Goal: Task Accomplishment & Management: Manage account settings

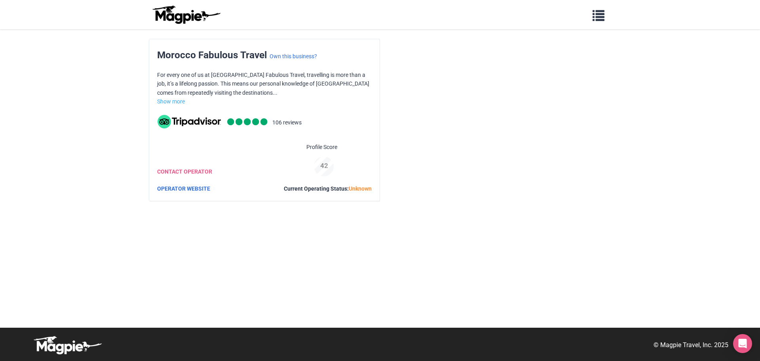
click at [104, 81] on body "Problems we solve Products Content Management and Distribution Magpie for Resel…" at bounding box center [380, 180] width 760 height 361
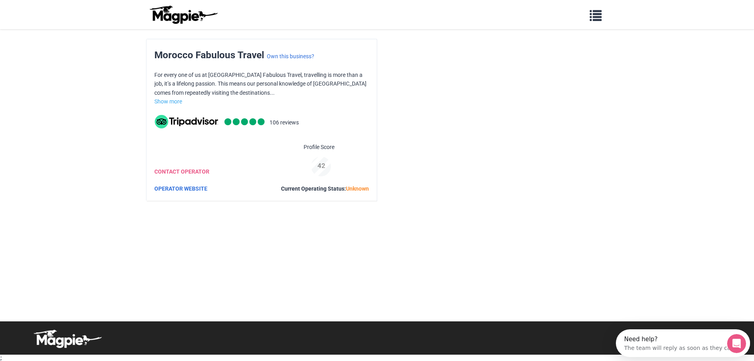
click at [169, 17] on img at bounding box center [183, 14] width 71 height 19
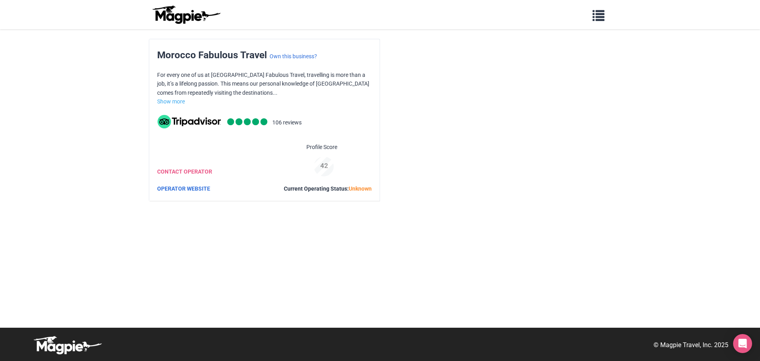
click at [88, 57] on body "Problems we solve Products Content Management and Distribution Magpie for Resel…" at bounding box center [380, 180] width 760 height 361
click at [291, 61] on div "Morocco Fabulous Travel Own this business?" at bounding box center [237, 54] width 160 height 15
click at [291, 54] on link "Own this business?" at bounding box center [293, 56] width 47 height 6
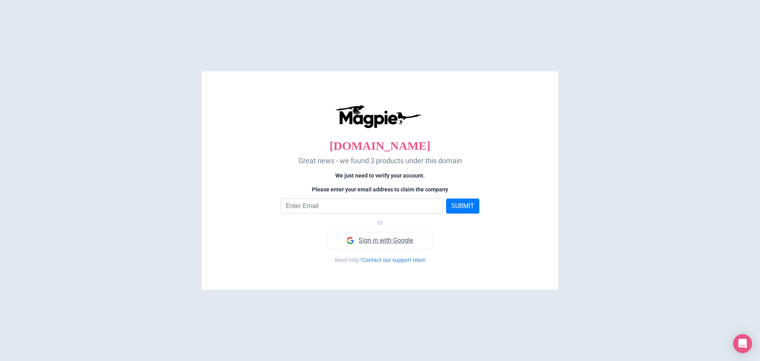
click at [384, 247] on link "Sign in with Google" at bounding box center [379, 240] width 105 height 17
click at [321, 205] on input "email" at bounding box center [362, 205] width 162 height 15
type input "mohamedbella235@gmail.com"
click at [462, 209] on button "SUBMIT" at bounding box center [462, 205] width 33 height 15
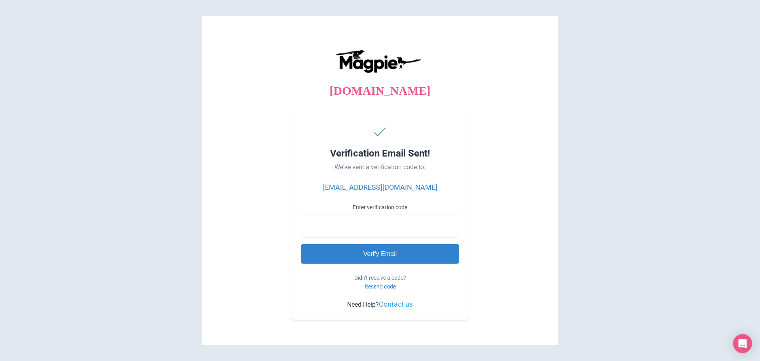
paste input "387636"
type input "387636"
type input "Processing..."
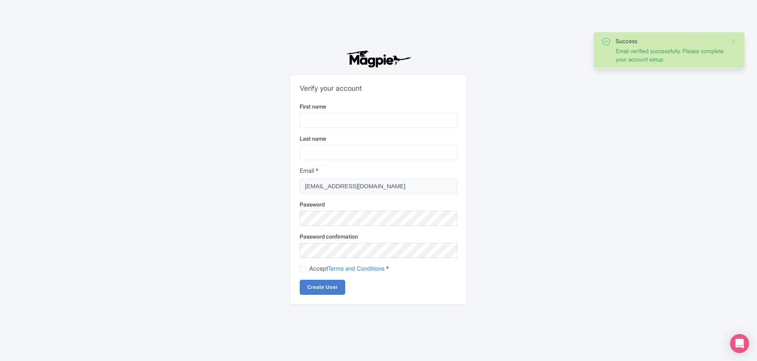
click at [334, 129] on form "First name Last name Email * mohamedbella235@gmail.com Password Password confir…" at bounding box center [379, 198] width 158 height 192
click at [332, 122] on input "First name" at bounding box center [379, 120] width 158 height 15
type input "ABDELMAJID"
type input "GUERNAOUI"
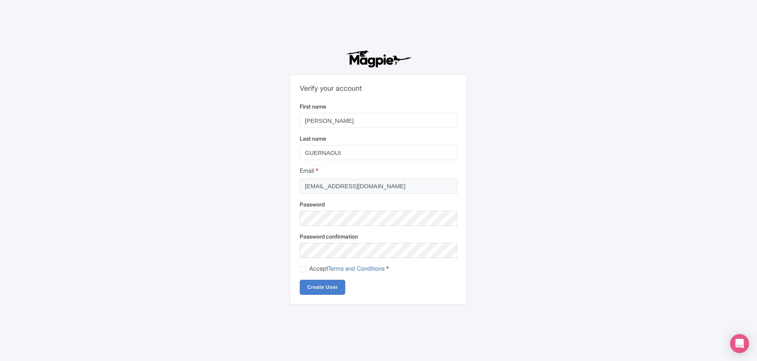
click at [306, 270] on div "Accept Terms and Conditions *" at bounding box center [379, 268] width 158 height 9
click at [309, 270] on label "Accept Terms and Conditions *" at bounding box center [349, 268] width 80 height 9
click at [309, 269] on input "Accept Terms and Conditions *" at bounding box center [311, 266] width 5 height 5
checkbox input "true"
click at [313, 287] on input "Create User" at bounding box center [323, 286] width 46 height 15
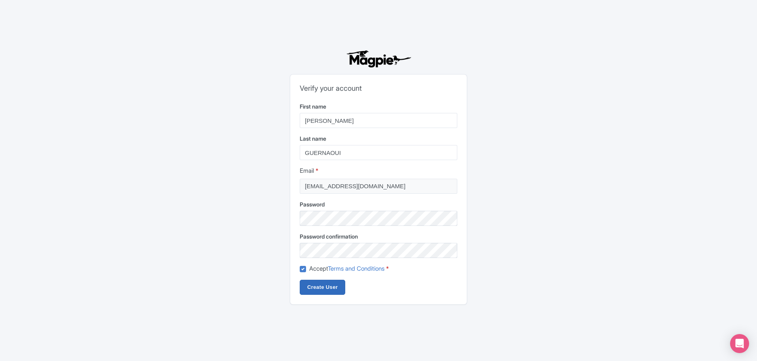
type input "Creating..."
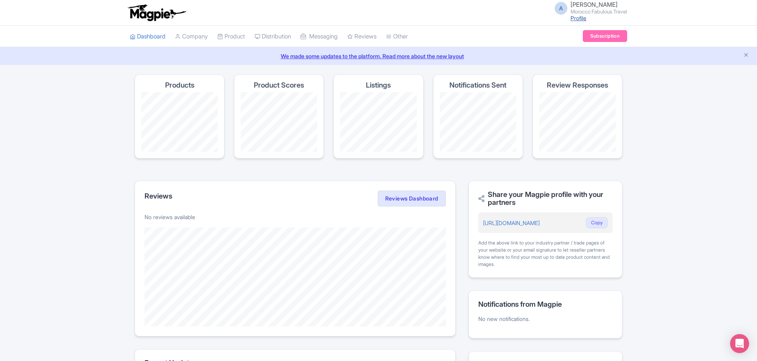
click at [570, 20] on link "Profile" at bounding box center [578, 18] width 16 height 7
click at [245, 35] on link "Product" at bounding box center [231, 37] width 28 height 22
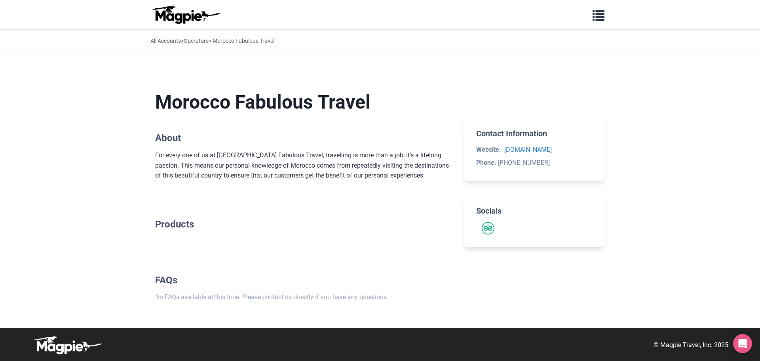
click at [237, 158] on p "For every one of us at [GEOGRAPHIC_DATA] Fabulous Travel, travelling is more th…" at bounding box center [303, 165] width 296 height 30
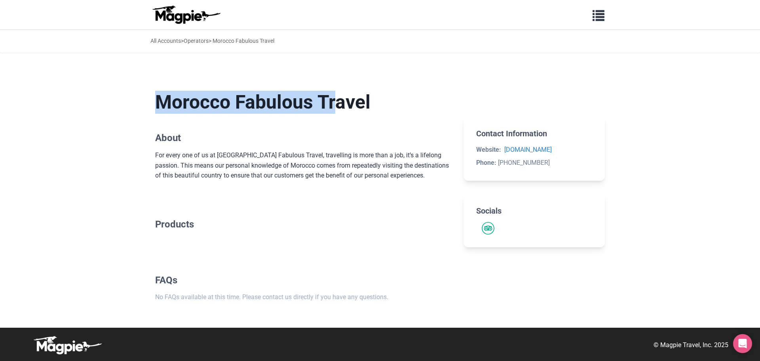
drag, startPoint x: 151, startPoint y: 104, endPoint x: 343, endPoint y: 106, distance: 192.0
click at [343, 106] on main "Morocco Fabulous Travel About For every one of us at [GEOGRAPHIC_DATA] Fabulous…" at bounding box center [379, 196] width 475 height 262
click at [343, 106] on h1 "Morocco Fabulous Travel" at bounding box center [303, 102] width 296 height 23
drag, startPoint x: 347, startPoint y: 104, endPoint x: 186, endPoint y: 104, distance: 161.1
click at [186, 104] on h1 "Morocco Fabulous Travel" at bounding box center [303, 102] width 296 height 23
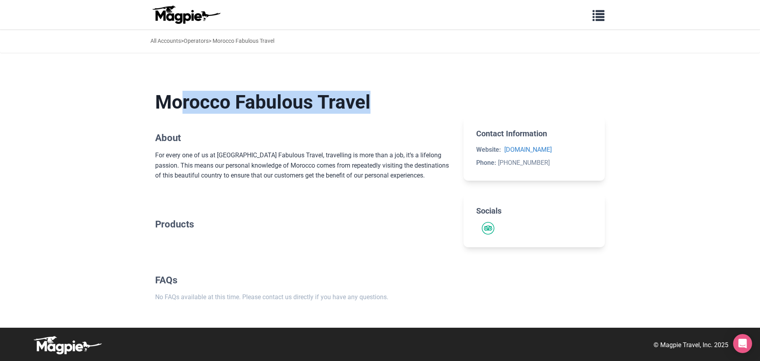
click at [184, 105] on h1 "Morocco Fabulous Travel" at bounding box center [303, 102] width 296 height 23
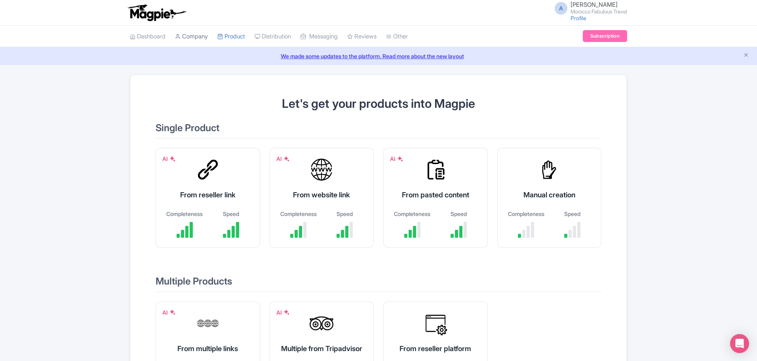
click at [192, 35] on link "Company" at bounding box center [191, 37] width 33 height 22
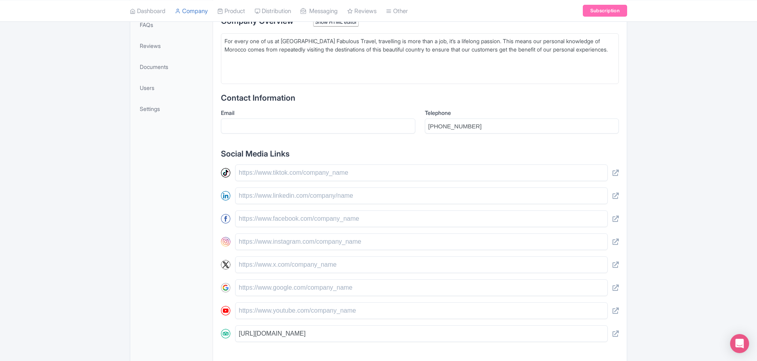
scroll to position [293, 0]
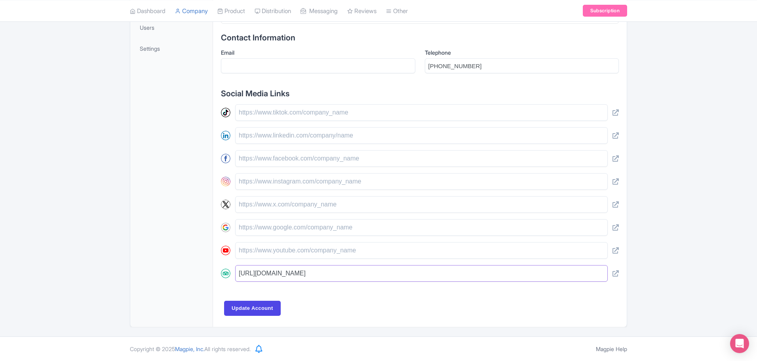
click at [365, 279] on input "[URL][DOMAIN_NAME]" at bounding box center [421, 273] width 372 height 17
click at [365, 279] on input "https://www.tripadvisor.com/Attraction_Review-g293733-d14120586-Reviews-Morocco…" at bounding box center [421, 273] width 372 height 17
drag, startPoint x: 265, startPoint y: 275, endPoint x: 393, endPoint y: 275, distance: 128.2
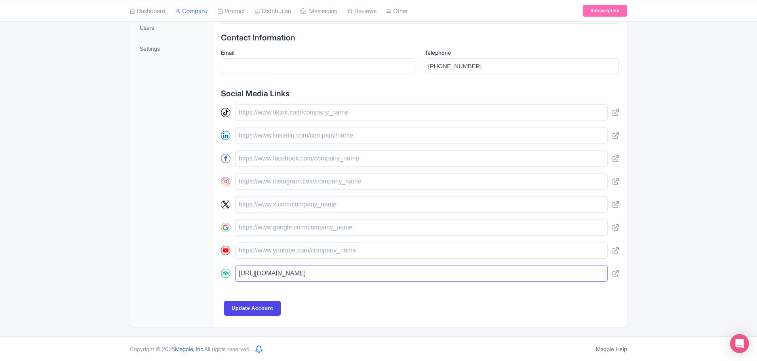
click at [393, 275] on input "https://www.tripadvisor.com/Attraction_Review-g293733-d14120586-Reviews-Morocco…" at bounding box center [421, 273] width 372 height 17
click at [424, 273] on input "https://www.tripadvisor.com/Attraction_Review-g293733-d14120586-Reviews-Morocco…" at bounding box center [421, 273] width 372 height 17
click at [359, 275] on input "https://www.tripadvisor.com/Attraction_Review-g293733-d14120586-Reviews-Morocco…" at bounding box center [421, 273] width 372 height 17
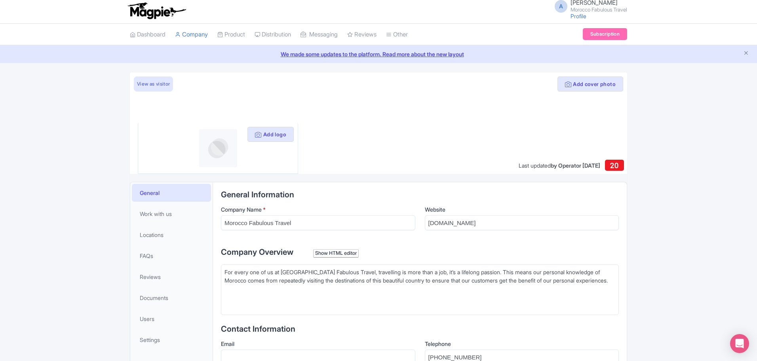
scroll to position [0, 0]
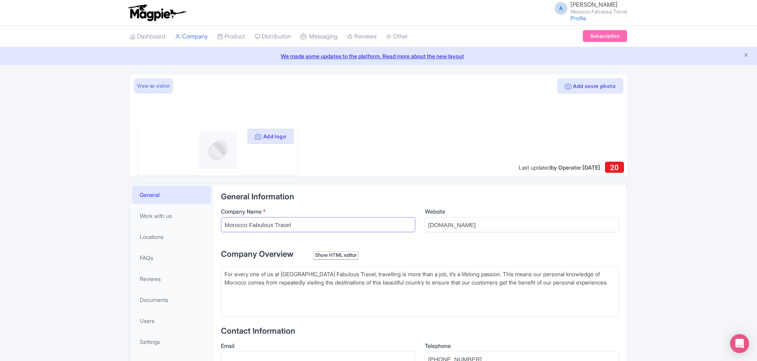
drag, startPoint x: 303, startPoint y: 225, endPoint x: 217, endPoint y: 224, distance: 86.3
drag, startPoint x: 462, startPoint y: 230, endPoint x: 405, endPoint y: 231, distance: 57.0
click at [418, 230] on div "Company Name * Website moroccofabuloustravel.com" at bounding box center [420, 222] width 398 height 31
click at [490, 232] on input "Website" at bounding box center [522, 224] width 194 height 15
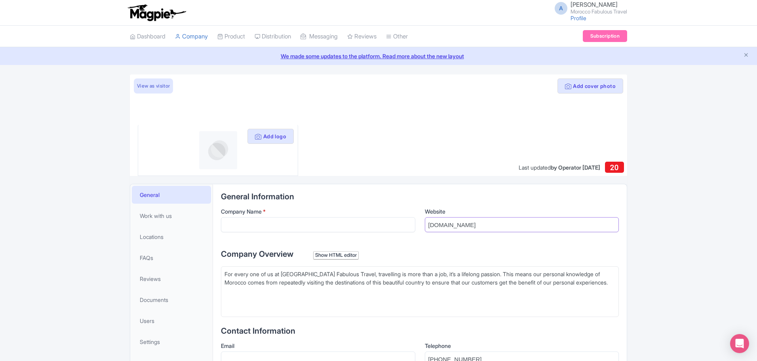
type input "moroccotravelexperts.com"
click at [377, 231] on input "Company Name *" at bounding box center [318, 224] width 194 height 15
type input "Morocco Travel Experts"
drag, startPoint x: 436, startPoint y: 279, endPoint x: 437, endPoint y: 274, distance: 5.2
click at [436, 279] on div "For every one of us at Morocco Fabulous Travel, travelling is more than a job, …" at bounding box center [419, 282] width 391 height 25
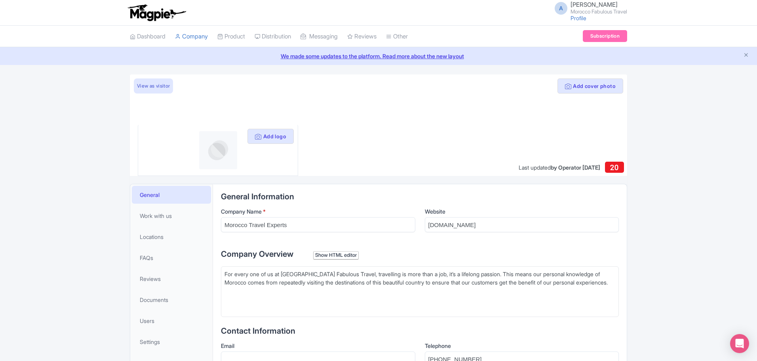
click at [332, 256] on div "Show HTML editor" at bounding box center [336, 255] width 46 height 8
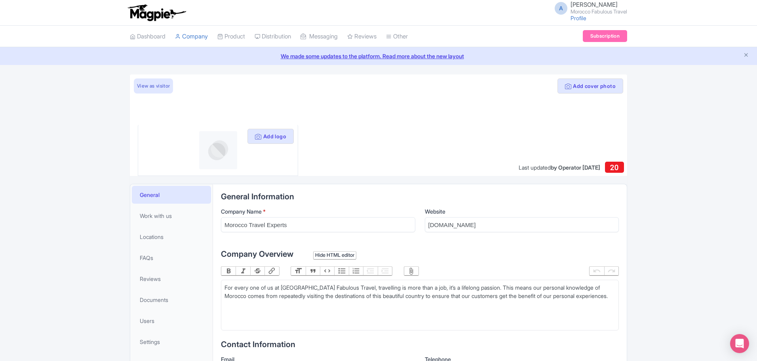
click at [332, 298] on div "For every one of us at Morocco Fabulous Travel, travelling is more than a job, …" at bounding box center [419, 291] width 391 height 17
type trix-editor "<div>For every one of us at Morocco Fabulous Travel, travelling is more than a …"
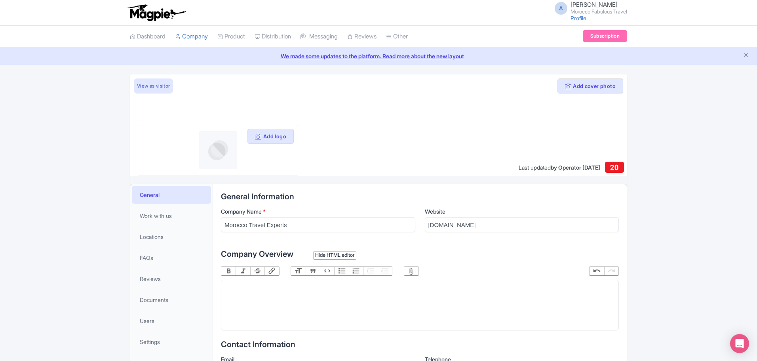
paste trix-editor "<div>At<a href="https://moroccotravelexperts.com/"> Moroccotravelexperts.com</a…"
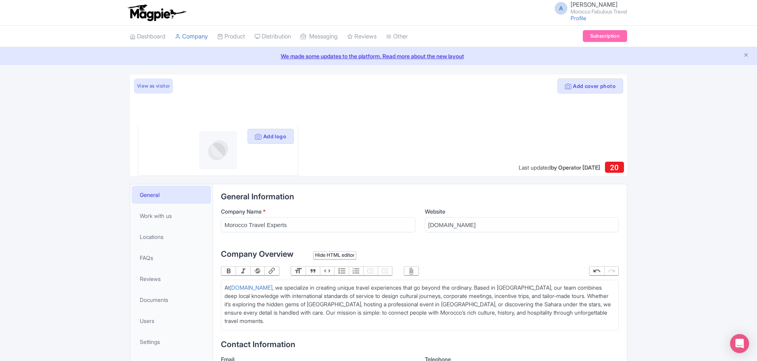
type trix-editor "<div>At<a href="https://moroccotravelexperts.com/"> Moroccotravelexperts.com</a…"
click at [272, 287] on link "Moroccotravelexperts.com" at bounding box center [251, 287] width 43 height 7
click at [361, 294] on div "At Moroccotravelexperts.com , we specialize in creating unique travel experienc…" at bounding box center [419, 304] width 391 height 42
click at [259, 134] on icon at bounding box center [258, 136] width 6 height 6
click at [264, 139] on button "Add logo" at bounding box center [270, 136] width 46 height 15
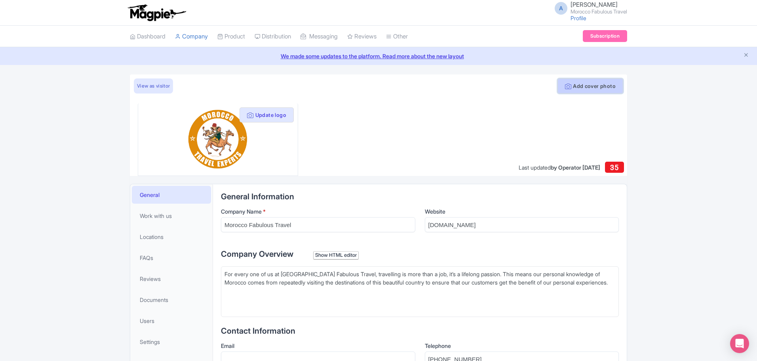
click at [580, 91] on button "Add cover photo" at bounding box center [590, 85] width 66 height 15
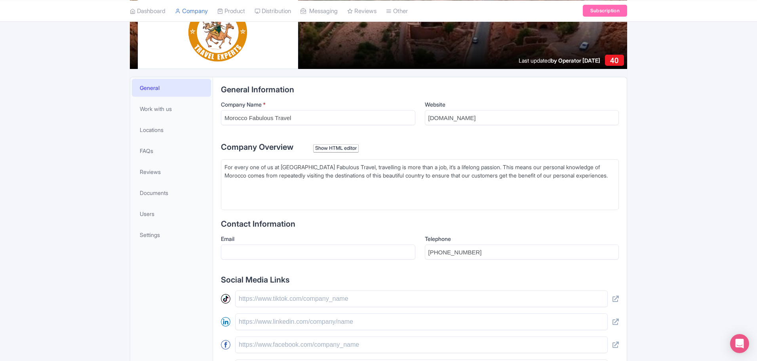
scroll to position [119, 0]
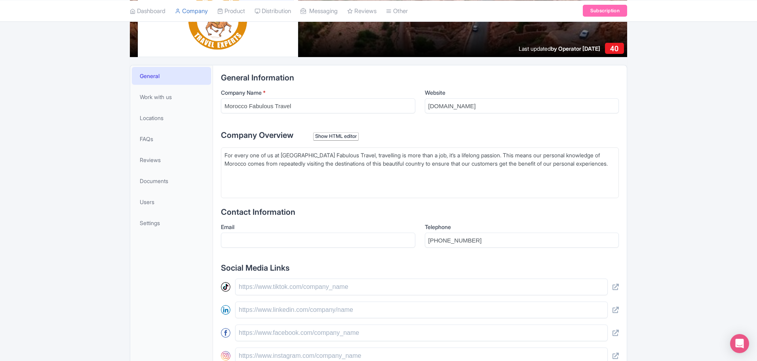
click at [347, 165] on div "For every one of us at Morocco Fabulous Travel, travelling is more than a job, …" at bounding box center [419, 163] width 391 height 25
type trix-editor "<div>For every one of us at Morocco Fabulous Travel, travelling is more than a …"
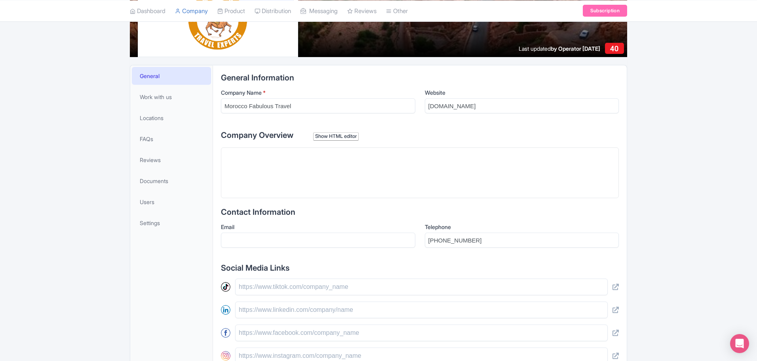
type trix-editor "<div>At<a href="https://moroccotravelexperts.com/"> Moroccotravelexperts.com</a…"
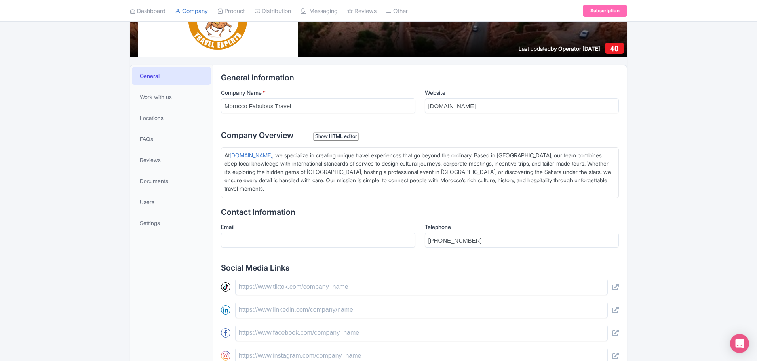
click at [346, 180] on div "At Moroccotravelexperts.com , we specialize in creating unique travel experienc…" at bounding box center [419, 172] width 391 height 42
click at [251, 241] on input "Email" at bounding box center [318, 239] width 194 height 15
type input "[EMAIL_ADDRESS][DOMAIN_NAME]"
click at [454, 233] on input "+212 666-449335" at bounding box center [522, 239] width 194 height 15
drag, startPoint x: 491, startPoint y: 239, endPoint x: 415, endPoint y: 239, distance: 76.4
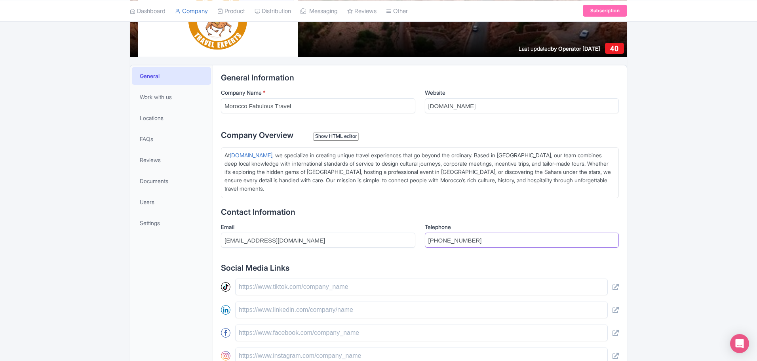
click at [415, 239] on div "Email contact@moroccotravelexperts.com Telephone +212 666-449335" at bounding box center [420, 237] width 398 height 31
paste input "662734636"
type input "[PHONE_NUMBER]"
drag, startPoint x: 150, startPoint y: 303, endPoint x: 165, endPoint y: 284, distance: 24.5
click at [150, 303] on div "General Work with us Locations FAQs Reviews Documents Users Settings" at bounding box center [171, 282] width 83 height 435
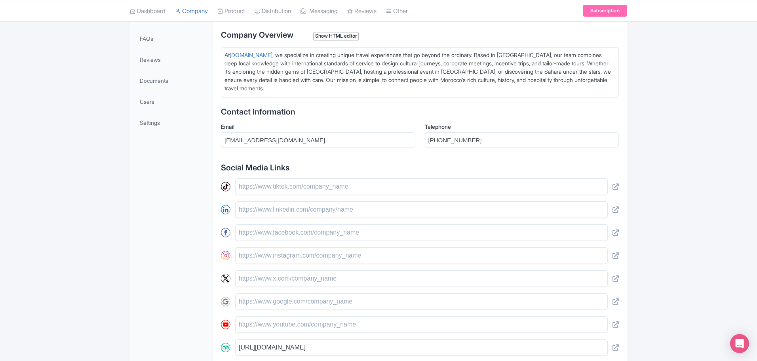
scroll to position [277, 0]
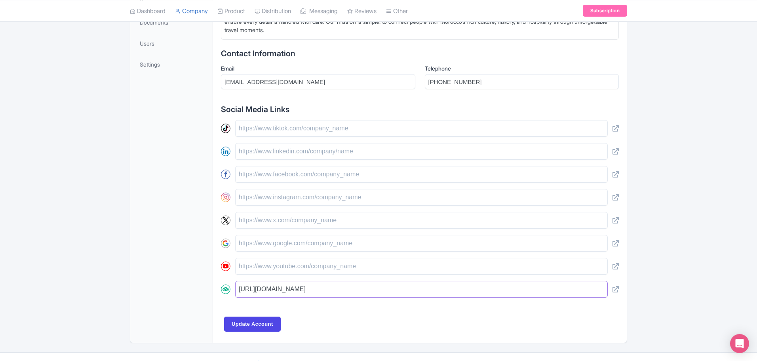
click at [584, 292] on input "https://www.tripadvisor.com/Attraction_Review-g293733-d14120586-Reviews-Morocco…" at bounding box center [421, 289] width 372 height 17
click at [265, 321] on input "Update Account" at bounding box center [252, 323] width 57 height 15
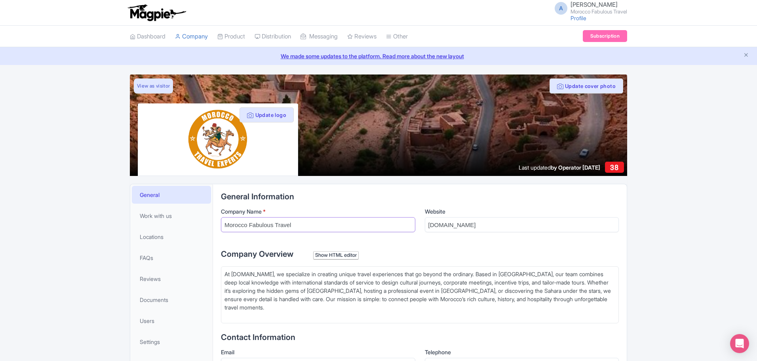
drag, startPoint x: 309, startPoint y: 228, endPoint x: 212, endPoint y: 230, distance: 97.4
type input "Morocco Travel Experts LLC"
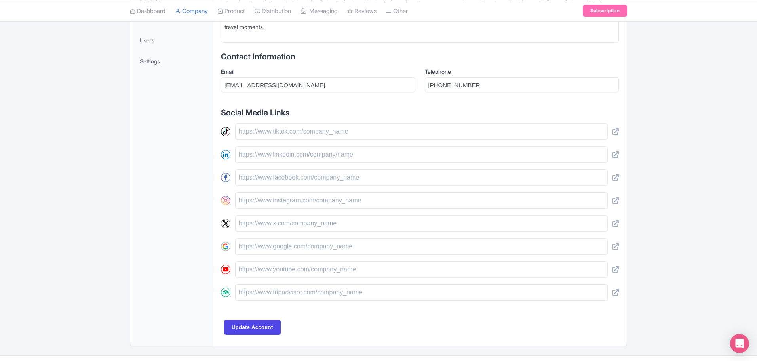
scroll to position [299, 0]
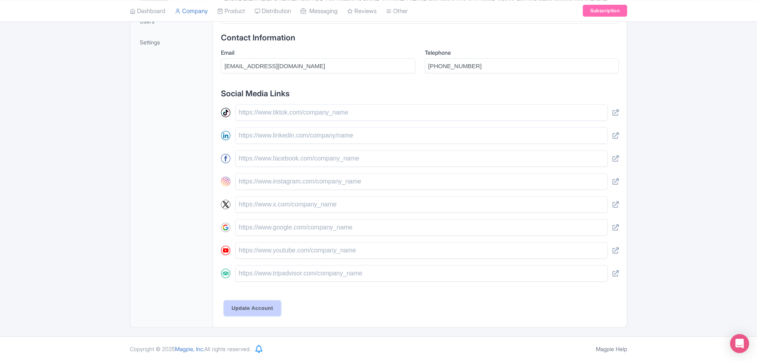
click at [261, 309] on input "Update Account" at bounding box center [252, 307] width 57 height 15
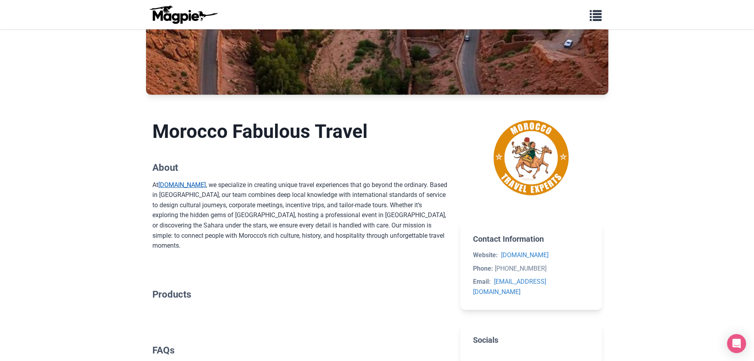
scroll to position [119, 0]
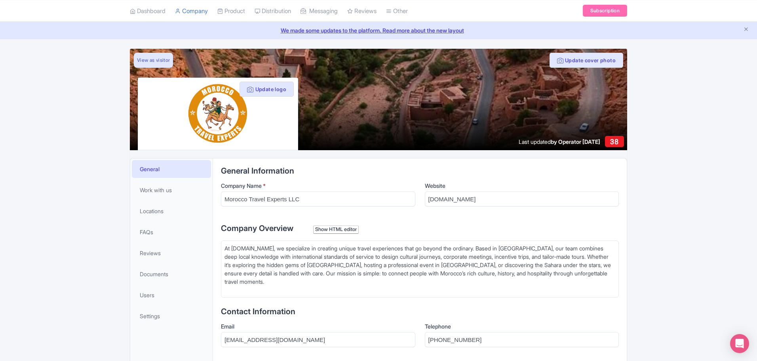
scroll to position [40, 0]
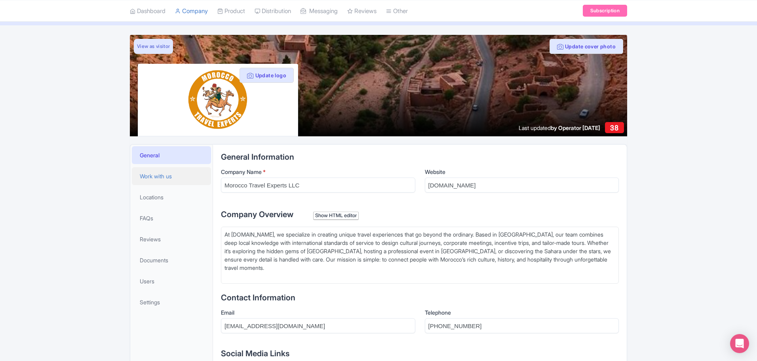
click at [169, 177] on span "Work with us" at bounding box center [156, 176] width 32 height 8
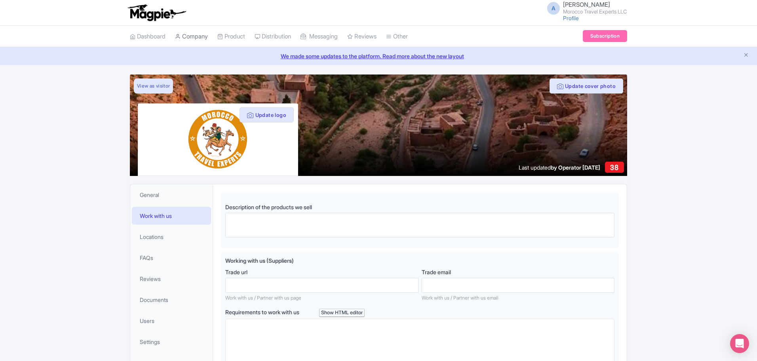
click at [199, 40] on link "Company" at bounding box center [191, 37] width 33 height 22
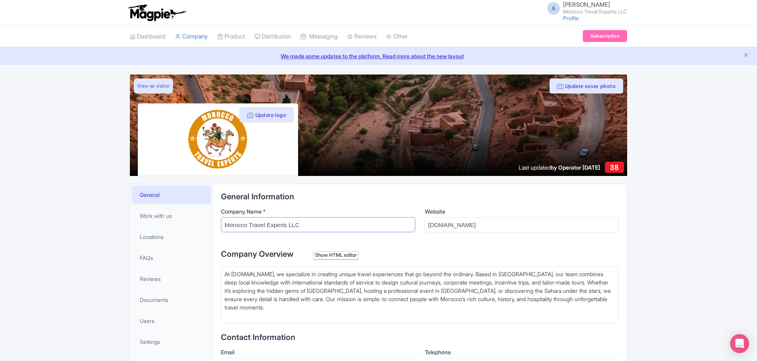
click at [287, 223] on input "Morocco Travel Experts LLC" at bounding box center [318, 224] width 194 height 15
click at [310, 224] on input "Morocco Travel Experts LLC" at bounding box center [318, 224] width 194 height 15
click at [473, 227] on input "[DOMAIN_NAME]" at bounding box center [522, 224] width 194 height 15
drag, startPoint x: 326, startPoint y: 228, endPoint x: 198, endPoint y: 224, distance: 128.3
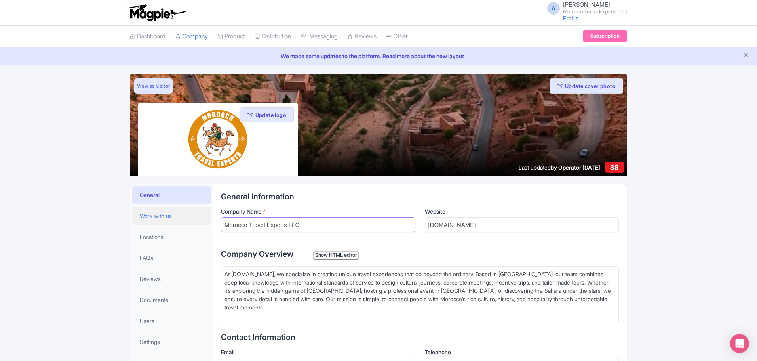
paste input "moroccofabuloustravel"
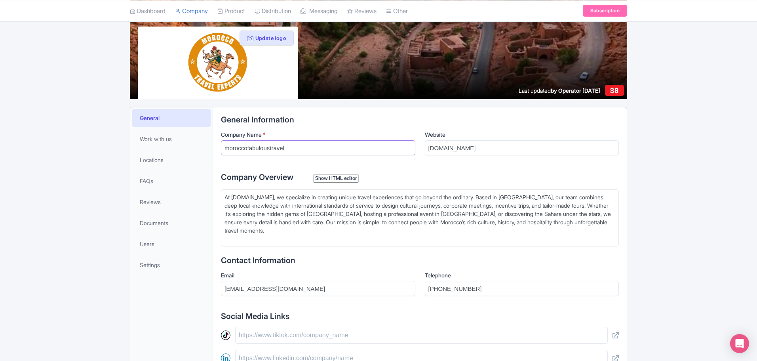
scroll to position [40, 0]
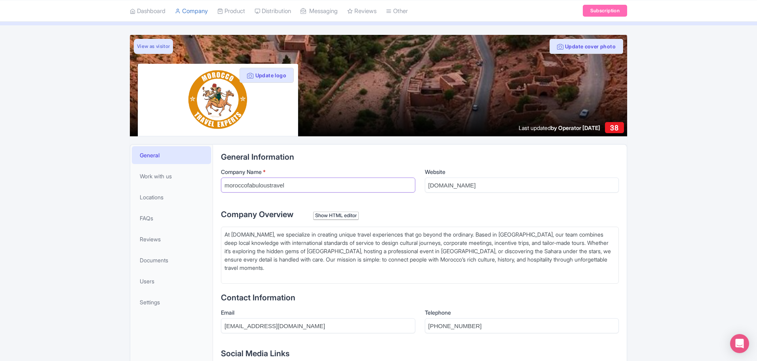
click at [247, 186] on input "moroccofabuloustravel" at bounding box center [318, 184] width 194 height 15
click at [270, 187] on input "morocco fabuloustravel" at bounding box center [318, 184] width 194 height 15
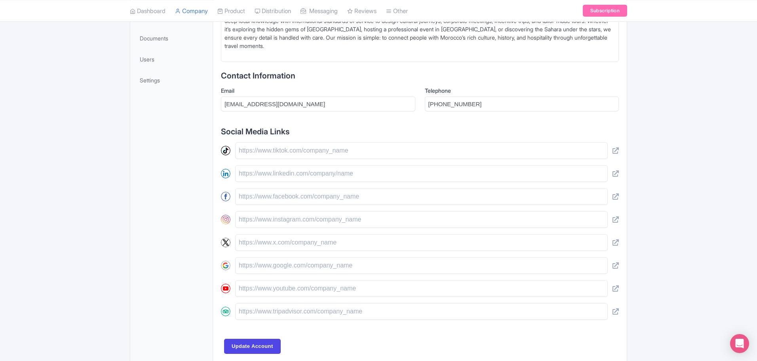
scroll to position [299, 0]
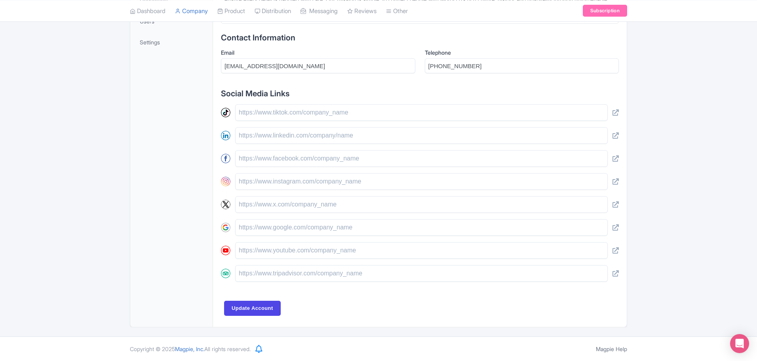
type input "morocco fabulous travel"
click at [251, 303] on input "Update Account" at bounding box center [252, 307] width 57 height 15
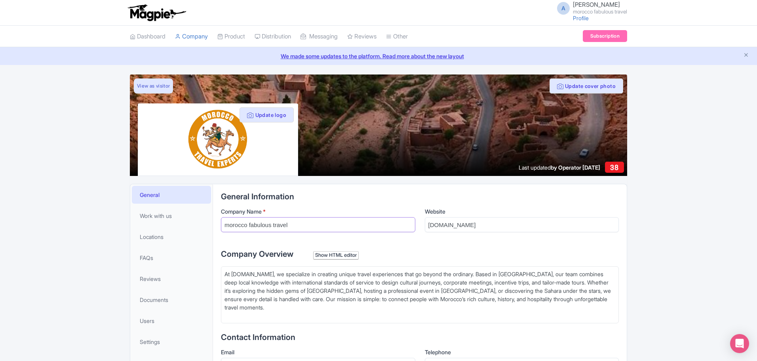
click at [300, 221] on input "morocco fabulous travel" at bounding box center [318, 224] width 194 height 15
click at [479, 224] on input "[DOMAIN_NAME]" at bounding box center [522, 224] width 194 height 15
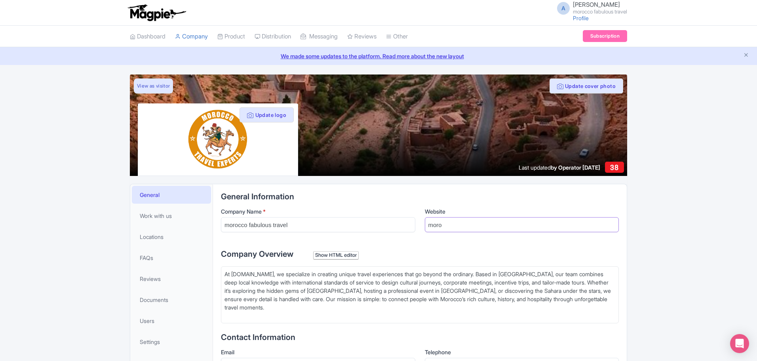
type input "moroccotravelexperts.com"
click at [465, 250] on label "Company Overview Show HTML editor" at bounding box center [420, 254] width 398 height 12
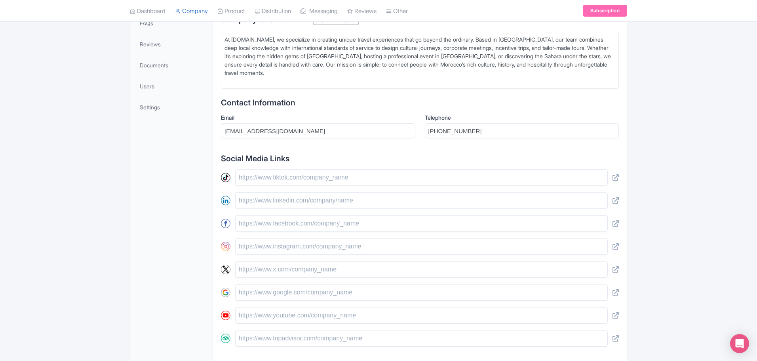
scroll to position [299, 0]
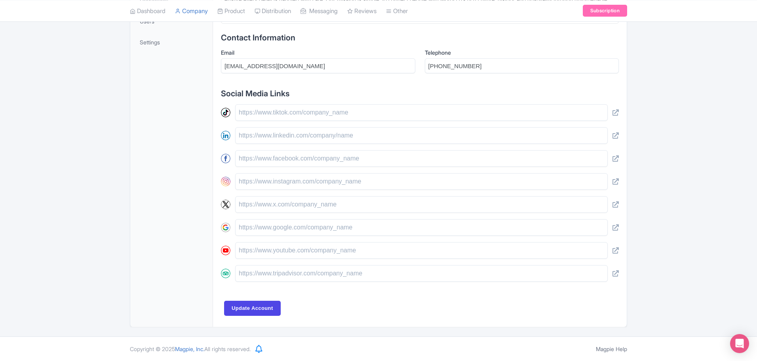
click at [264, 317] on div "General Information Company Name * morocco fabulous travel Website moroccotrave…" at bounding box center [420, 106] width 398 height 426
click at [262, 314] on input "Update Account" at bounding box center [252, 307] width 57 height 15
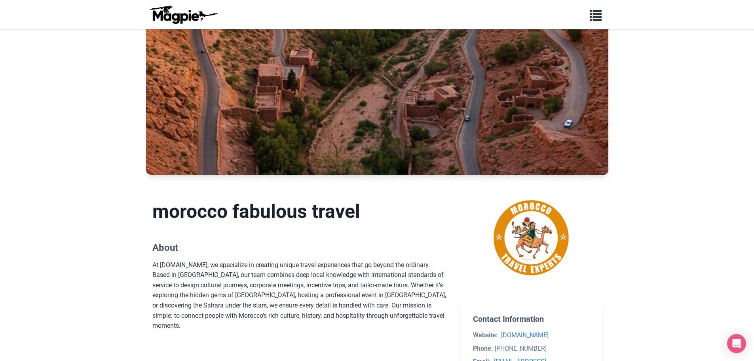
scroll to position [40, 0]
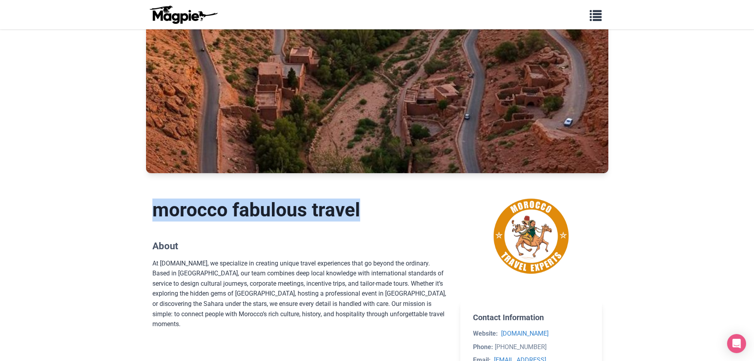
drag, startPoint x: 373, startPoint y: 216, endPoint x: 152, endPoint y: 219, distance: 221.3
click at [158, 219] on h1 "morocco fabulous travel" at bounding box center [300, 209] width 296 height 23
click at [147, 218] on main "morocco fabulous travel About At [DOMAIN_NAME], we specialize in creating uniqu…" at bounding box center [377, 334] width 475 height 323
drag, startPoint x: 146, startPoint y: 205, endPoint x: 319, endPoint y: 209, distance: 172.6
click at [319, 209] on main "morocco fabulous travel About At Moroccotravelexperts.com, we specialize in cre…" at bounding box center [377, 334] width 475 height 323
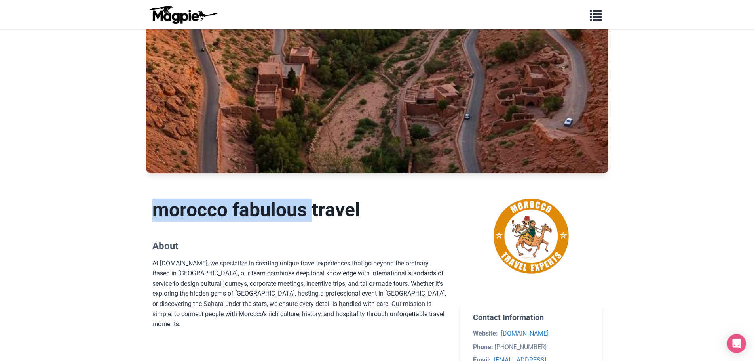
click at [319, 209] on h1 "morocco fabulous travel" at bounding box center [300, 209] width 296 height 23
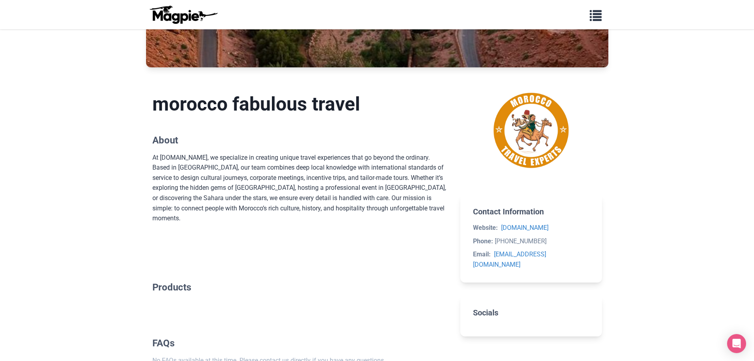
scroll to position [198, 0]
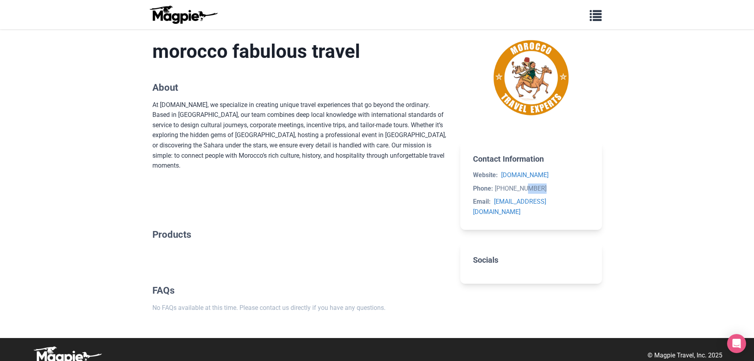
drag, startPoint x: 540, startPoint y: 187, endPoint x: 508, endPoint y: 188, distance: 32.1
click at [510, 187] on li "Phone: +212662734636" at bounding box center [531, 188] width 116 height 10
click at [501, 193] on li "Phone: +212662734636" at bounding box center [531, 188] width 116 height 10
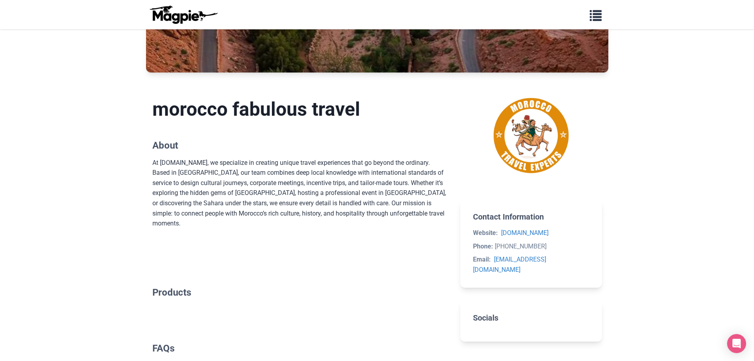
scroll to position [40, 0]
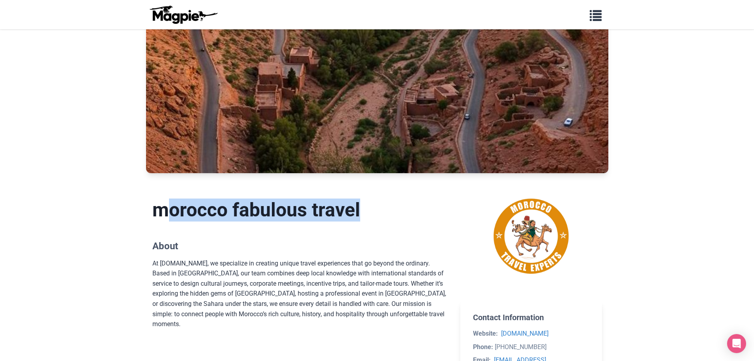
drag, startPoint x: 328, startPoint y: 208, endPoint x: 149, endPoint y: 207, distance: 178.5
click at [150, 207] on main "morocco fabulous travel About At Moroccotravelexperts.com, we specialize in cre…" at bounding box center [377, 334] width 475 height 323
click at [146, 207] on main "morocco fabulous travel About At Moroccotravelexperts.com, we specialize in cre…" at bounding box center [377, 334] width 475 height 323
drag, startPoint x: 137, startPoint y: 207, endPoint x: 390, endPoint y: 221, distance: 253.7
click at [390, 221] on body "Problems we solve Products Content Management and Distribution Magpie for Resel…" at bounding box center [377, 244] width 754 height 569
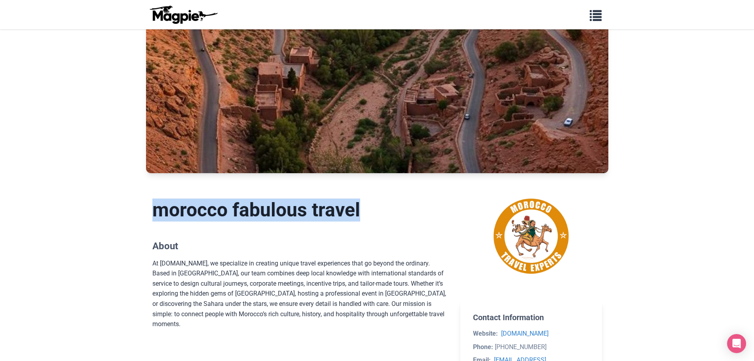
click at [391, 220] on h1 "morocco fabulous travel" at bounding box center [300, 209] width 296 height 23
click at [392, 215] on h1 "morocco fabulous travel" at bounding box center [300, 209] width 296 height 23
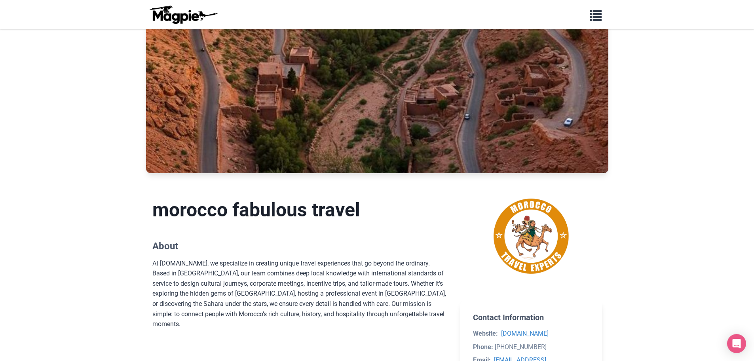
drag, startPoint x: 386, startPoint y: 217, endPoint x: 149, endPoint y: 221, distance: 236.3
click at [149, 221] on main "morocco fabulous travel About At Moroccotravelexperts.com, we specialize in cre…" at bounding box center [377, 334] width 475 height 323
click at [147, 210] on main "morocco fabulous travel About At Moroccotravelexperts.com, we specialize in cre…" at bounding box center [377, 334] width 475 height 323
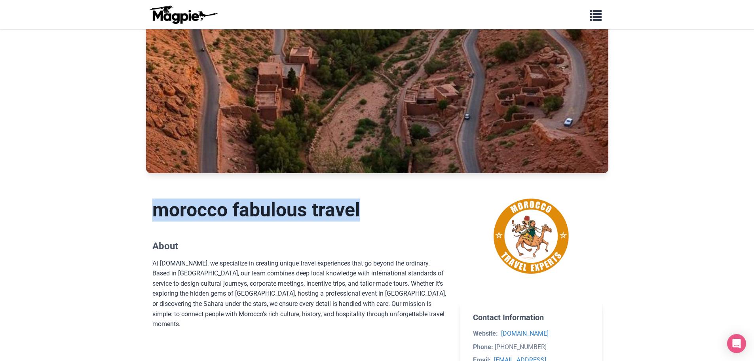
drag, startPoint x: 173, startPoint y: 211, endPoint x: 386, endPoint y: 212, distance: 212.2
click at [386, 212] on h1 "morocco fabulous travel" at bounding box center [300, 209] width 296 height 23
click at [387, 212] on h1 "morocco fabulous travel" at bounding box center [300, 209] width 296 height 23
drag, startPoint x: 381, startPoint y: 214, endPoint x: 147, endPoint y: 215, distance: 233.9
click at [147, 215] on main "morocco fabulous travel About At Moroccotravelexperts.com, we specialize in cre…" at bounding box center [377, 334] width 475 height 323
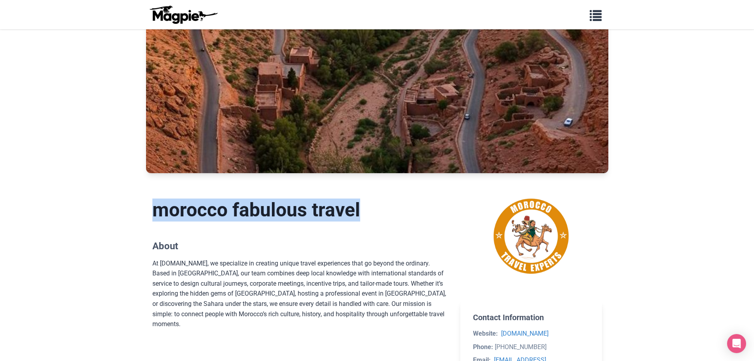
click at [146, 214] on main "morocco fabulous travel About At Moroccotravelexperts.com, we specialize in cre…" at bounding box center [377, 334] width 475 height 323
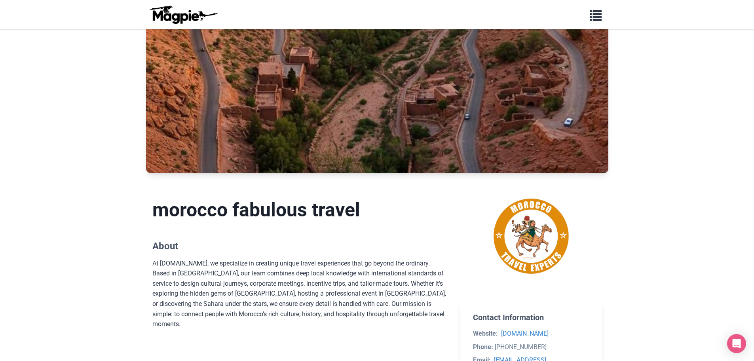
click at [161, 205] on h1 "morocco fabulous travel" at bounding box center [300, 209] width 296 height 23
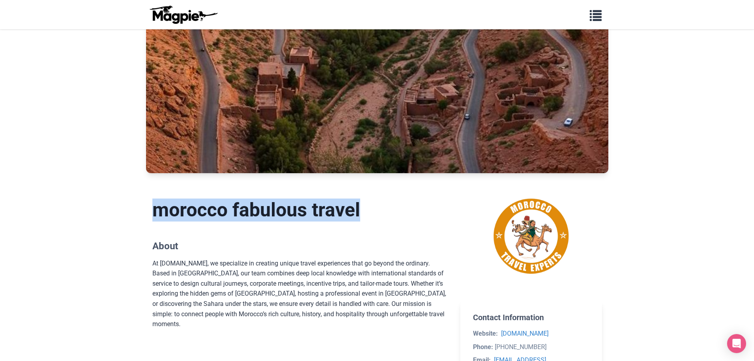
drag, startPoint x: 157, startPoint y: 207, endPoint x: 393, endPoint y: 207, distance: 235.9
click at [393, 207] on main "morocco fabulous travel About At Moroccotravelexperts.com, we specialize in cre…" at bounding box center [377, 334] width 475 height 323
click at [390, 207] on h1 "morocco fabulous travel" at bounding box center [300, 209] width 296 height 23
click at [41, 84] on body "Problems we solve Products Content Management and Distribution Magpie for Resel…" at bounding box center [377, 244] width 754 height 569
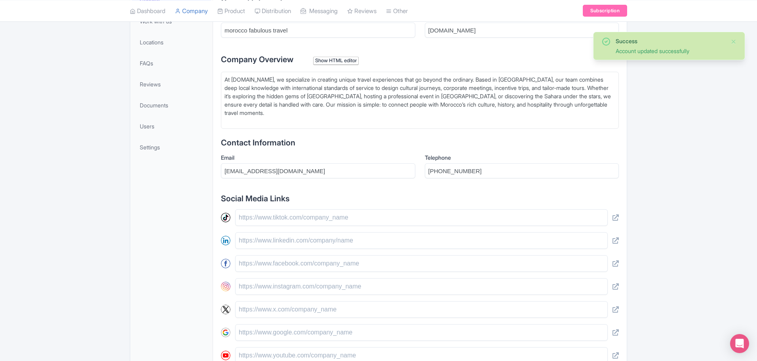
scroll to position [198, 0]
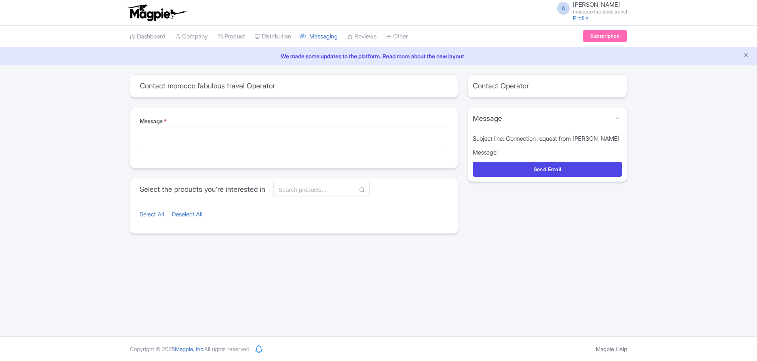
click at [538, 143] on div "Subject line: Connection request from ABDELMAJID GUERNAOUI" at bounding box center [547, 138] width 149 height 9
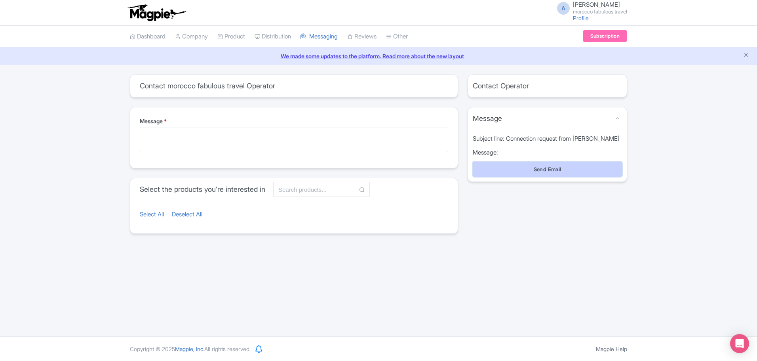
click at [499, 174] on button "Send Email" at bounding box center [547, 168] width 149 height 15
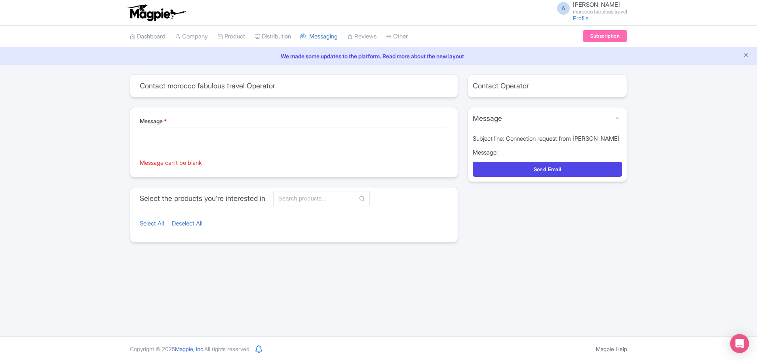
click at [207, 175] on div "Message * Message can't be blank" at bounding box center [293, 142] width 327 height 70
click at [573, 17] on link "Profile" at bounding box center [581, 18] width 16 height 7
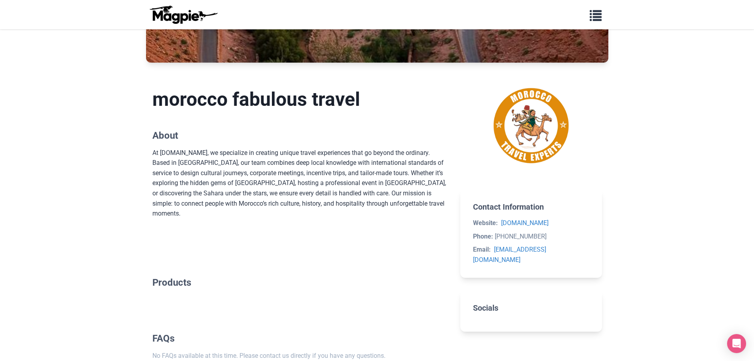
scroll to position [40, 0]
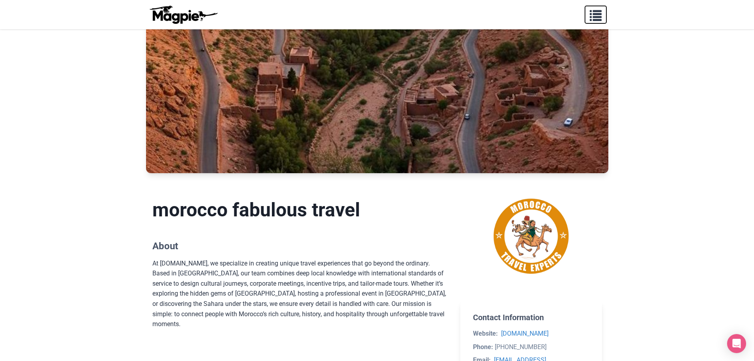
click at [605, 13] on button "button" at bounding box center [596, 15] width 22 height 18
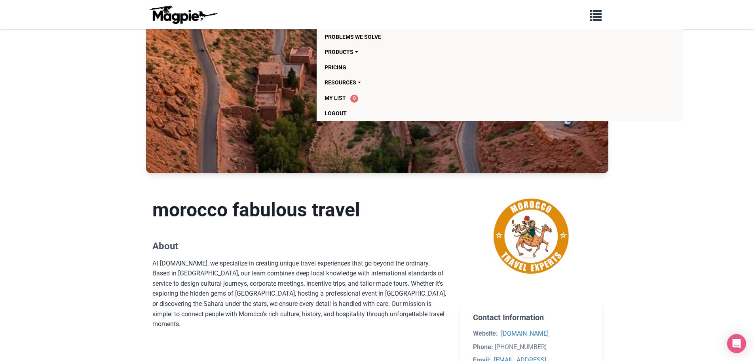
click at [172, 11] on img at bounding box center [183, 14] width 71 height 19
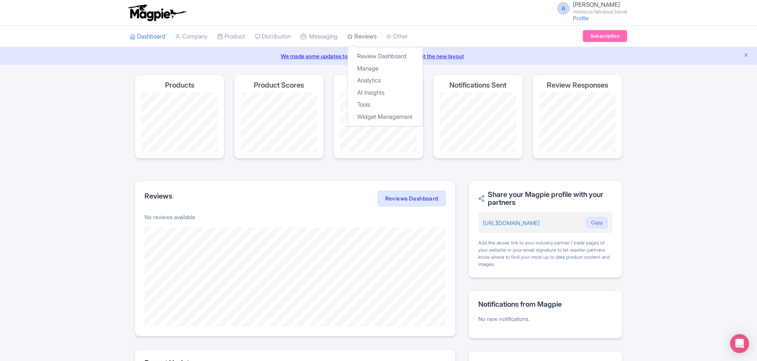
click at [376, 35] on link "Reviews" at bounding box center [361, 37] width 29 height 22
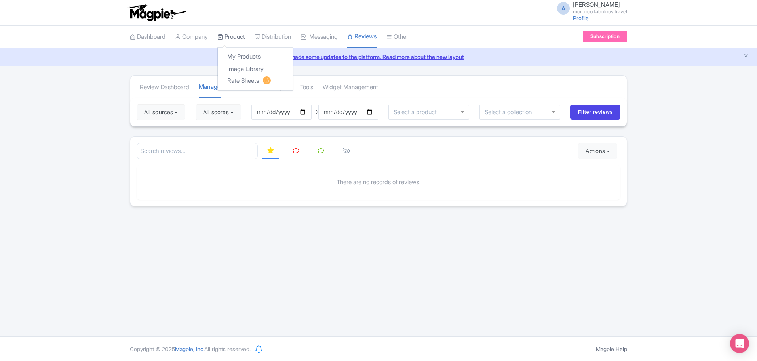
click at [245, 36] on link "Product" at bounding box center [231, 37] width 28 height 22
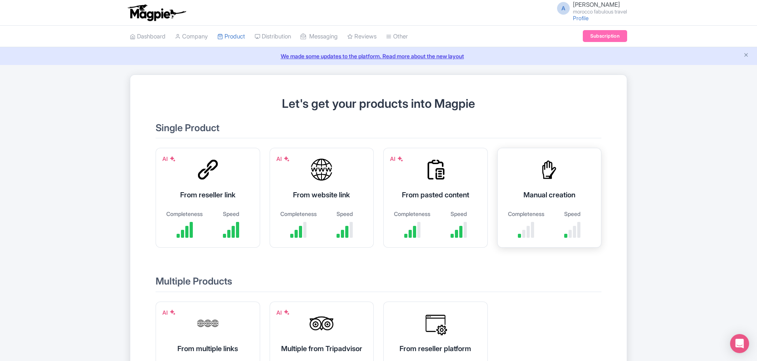
click at [504, 182] on div "Manual creation Completeness Speed" at bounding box center [549, 198] width 104 height 100
click at [238, 55] on link "My Products" at bounding box center [255, 56] width 75 height 12
click at [319, 58] on link "We made some updates to the platform. Read more about the new layout" at bounding box center [378, 56] width 747 height 8
click at [186, 38] on link "Company" at bounding box center [191, 37] width 33 height 22
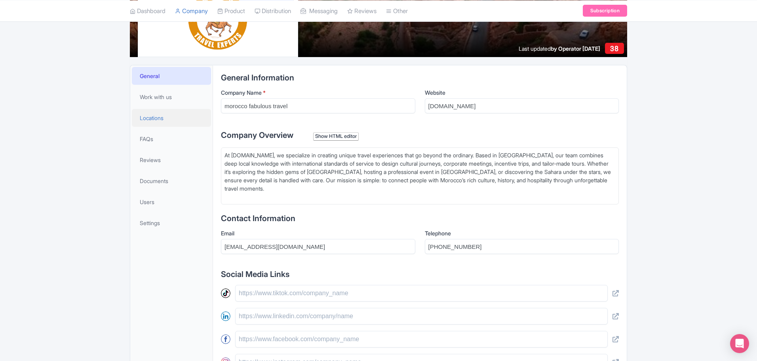
click at [166, 116] on link "Locations" at bounding box center [171, 118] width 79 height 18
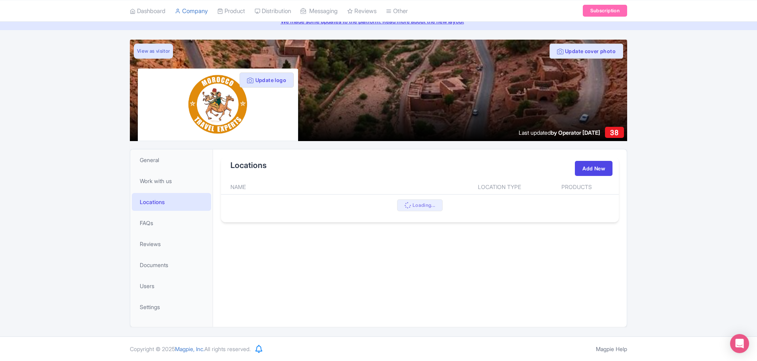
scroll to position [35, 0]
click at [186, 217] on link "FAQs" at bounding box center [171, 223] width 79 height 18
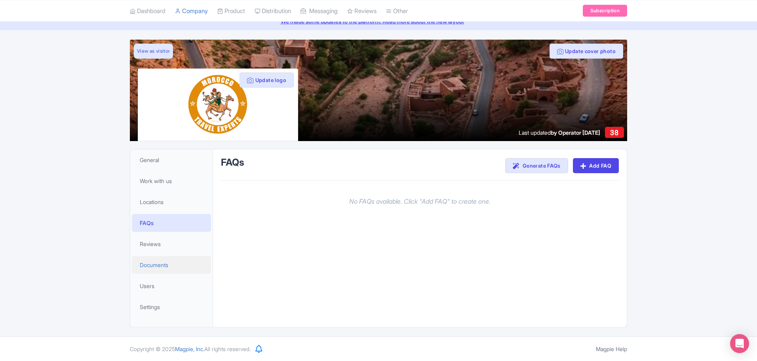
click at [166, 256] on link "Documents" at bounding box center [171, 265] width 79 height 18
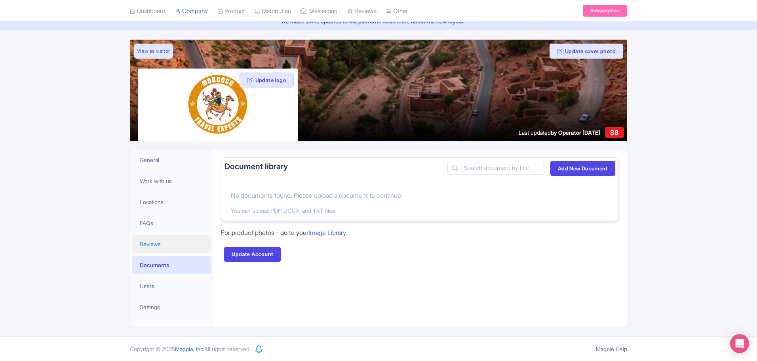
click at [167, 248] on link "Reviews" at bounding box center [171, 244] width 79 height 18
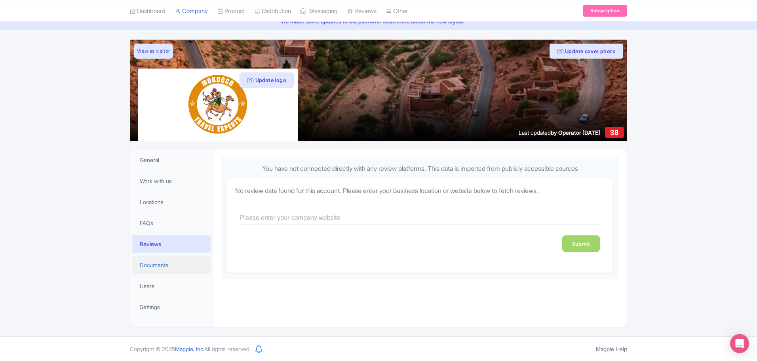
click at [169, 273] on link "Documents" at bounding box center [171, 265] width 79 height 18
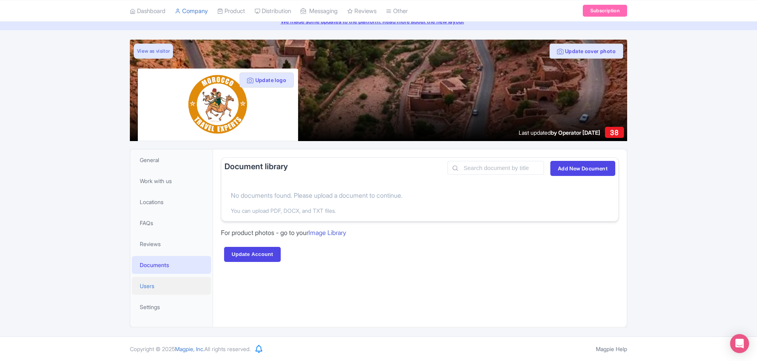
click at [164, 289] on link "Users" at bounding box center [171, 286] width 79 height 18
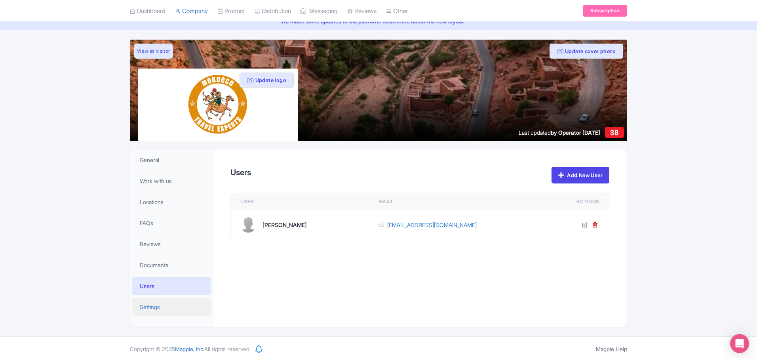
click at [164, 299] on link "Settings" at bounding box center [171, 307] width 79 height 18
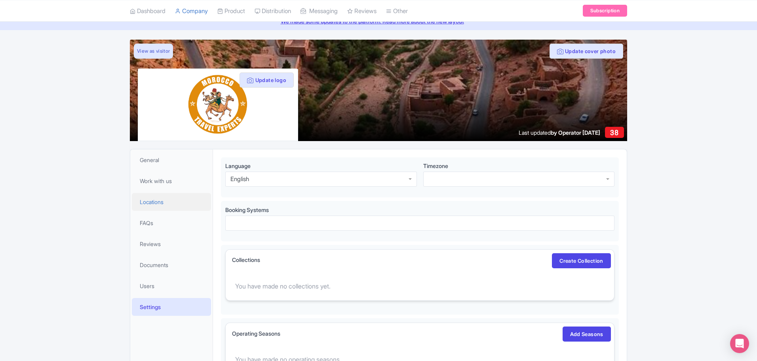
click at [160, 197] on link "Locations" at bounding box center [171, 202] width 79 height 18
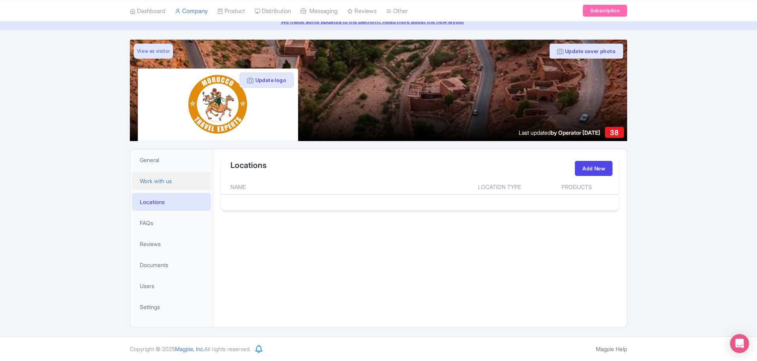
click at [163, 181] on span "Work with us" at bounding box center [156, 181] width 32 height 8
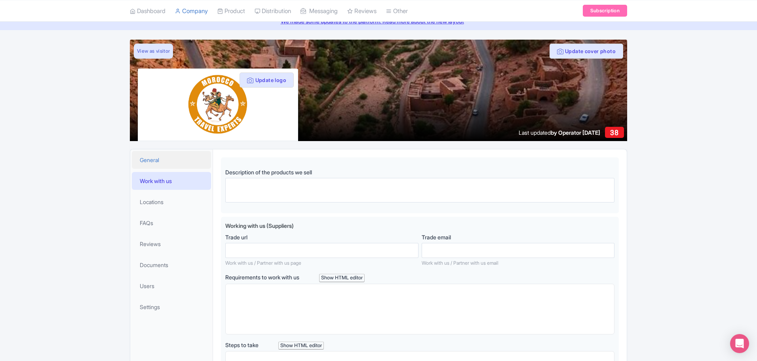
click at [159, 160] on span "General" at bounding box center [149, 160] width 19 height 8
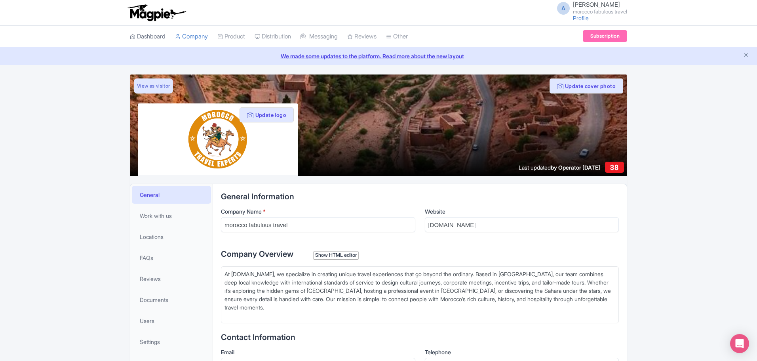
click at [143, 34] on link "Dashboard" at bounding box center [148, 37] width 36 height 22
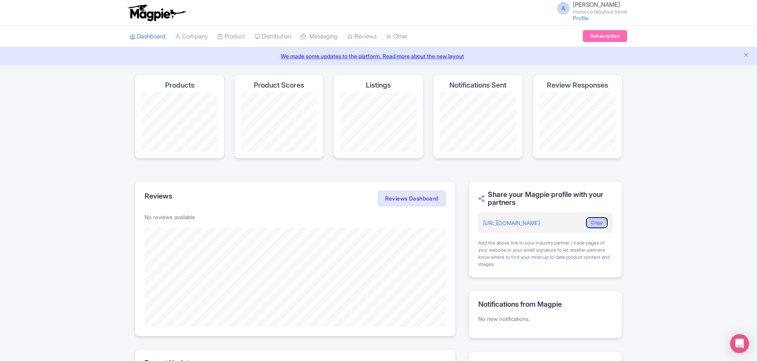
click at [597, 224] on button "Copy" at bounding box center [597, 222] width 22 height 11
click at [539, 224] on link "https://magpie.travel/companies/morocco-fabulous-travel" at bounding box center [511, 222] width 57 height 7
click at [488, 171] on div "Magpie recommends Respond to more reviews You currently have unresponded review…" at bounding box center [378, 248] width 497 height 349
click at [406, 34] on link "Other" at bounding box center [397, 37] width 22 height 22
click at [415, 77] on link "View All Magpie Products" at bounding box center [429, 80] width 86 height 12
